Goal: Understand process/instructions: Learn about a topic

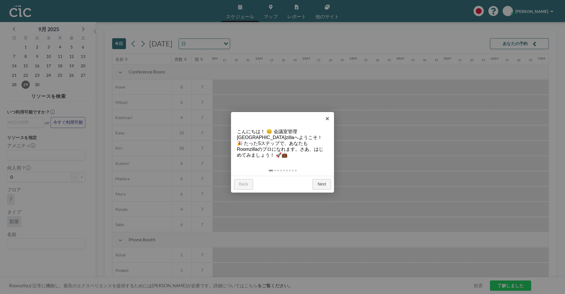
scroll to position [0, 794]
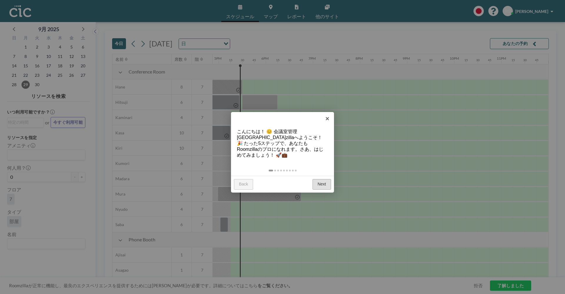
click at [320, 179] on link "Next" at bounding box center [322, 184] width 19 height 11
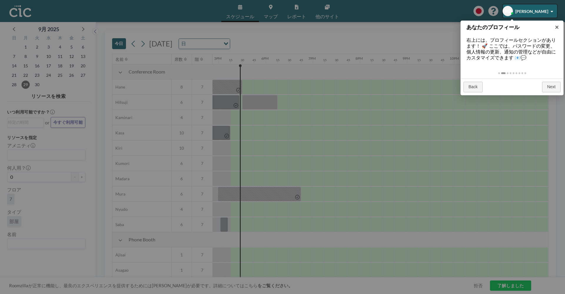
click at [295, 171] on div at bounding box center [282, 147] width 565 height 294
click at [294, 163] on div at bounding box center [282, 147] width 565 height 294
click at [502, 287] on div at bounding box center [282, 147] width 565 height 294
click at [332, 112] on div at bounding box center [282, 147] width 565 height 294
click at [520, 16] on div at bounding box center [530, 10] width 54 height 13
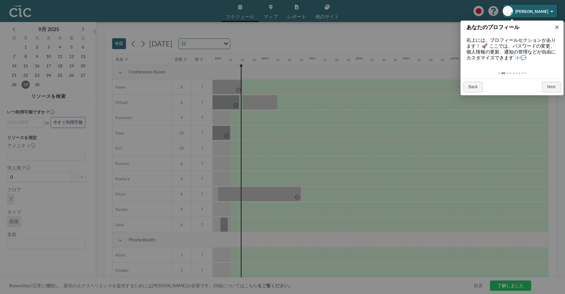
click at [515, 12] on div at bounding box center [530, 10] width 54 height 13
click at [318, 11] on div at bounding box center [282, 147] width 565 height 294
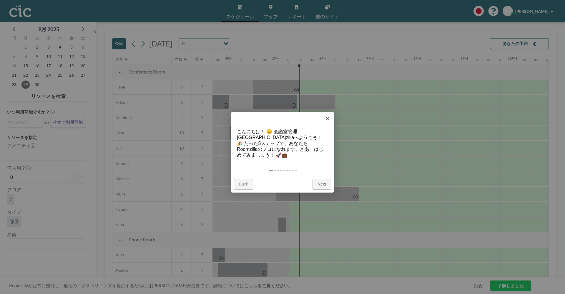
scroll to position [0, 794]
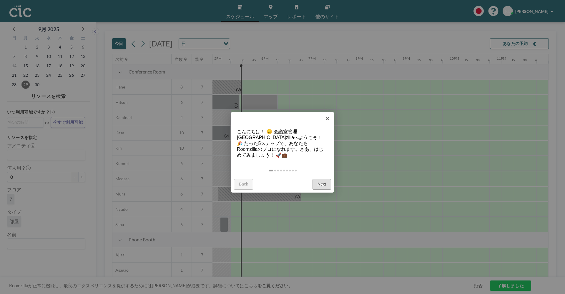
click at [318, 179] on link "Next" at bounding box center [322, 184] width 19 height 11
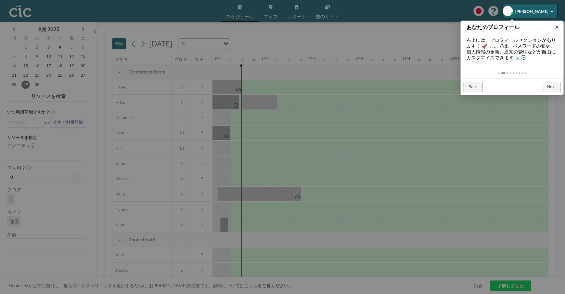
click at [543, 9] on div at bounding box center [530, 10] width 54 height 13
click at [551, 12] on div at bounding box center [530, 10] width 54 height 13
click at [551, 11] on div at bounding box center [530, 10] width 54 height 13
click at [519, 12] on div at bounding box center [530, 10] width 54 height 13
click at [519, 15] on div at bounding box center [530, 10] width 54 height 13
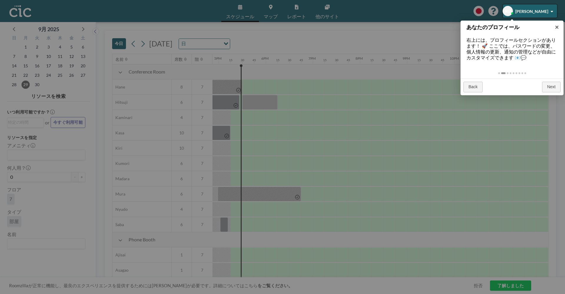
click at [64, 96] on div at bounding box center [282, 147] width 565 height 294
